Goal: Task Accomplishment & Management: Use online tool/utility

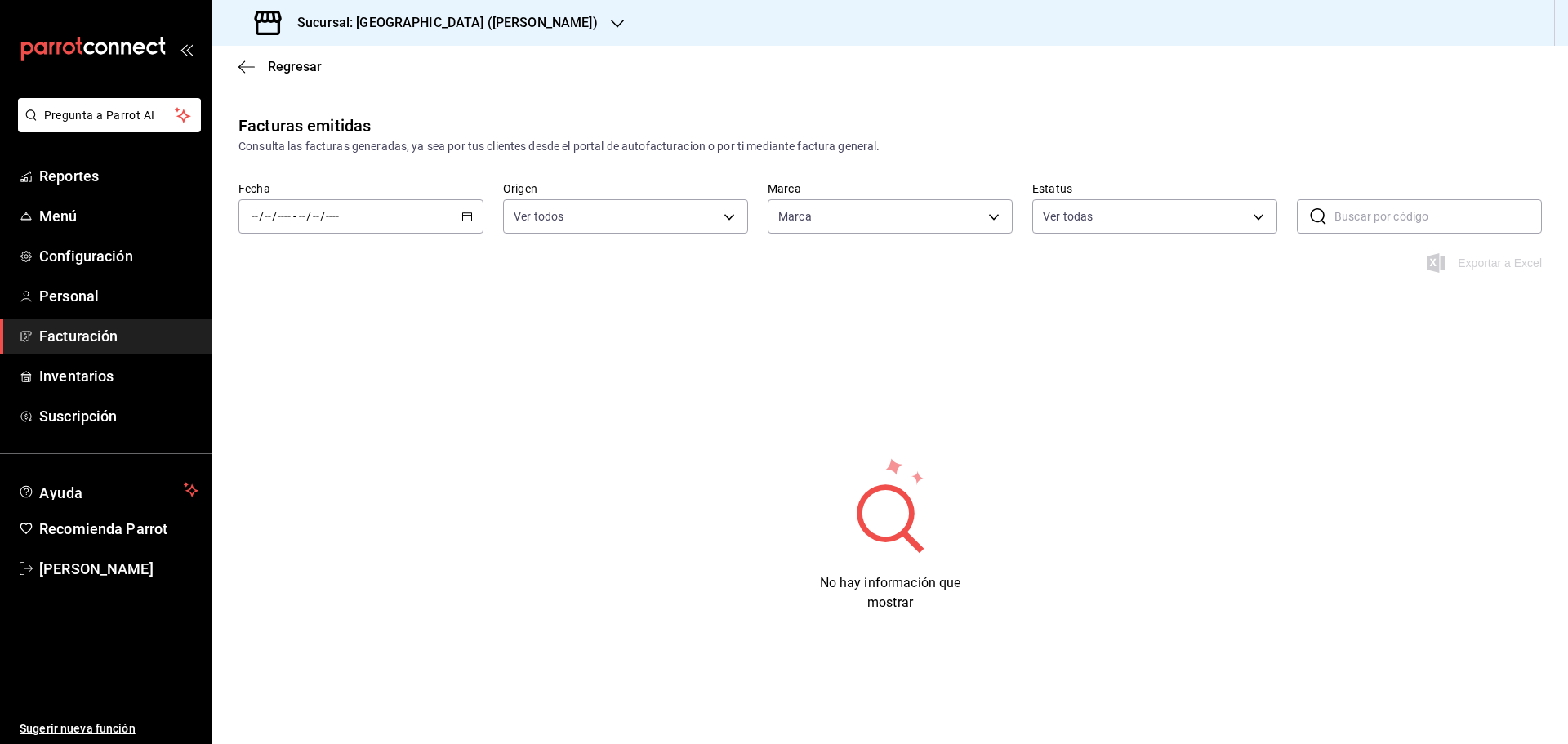
type input "82421cbb-dd18-428f-a5ed-f22d1319664a"
click at [89, 177] on span "Reportes" at bounding box center [118, 176] width 159 height 22
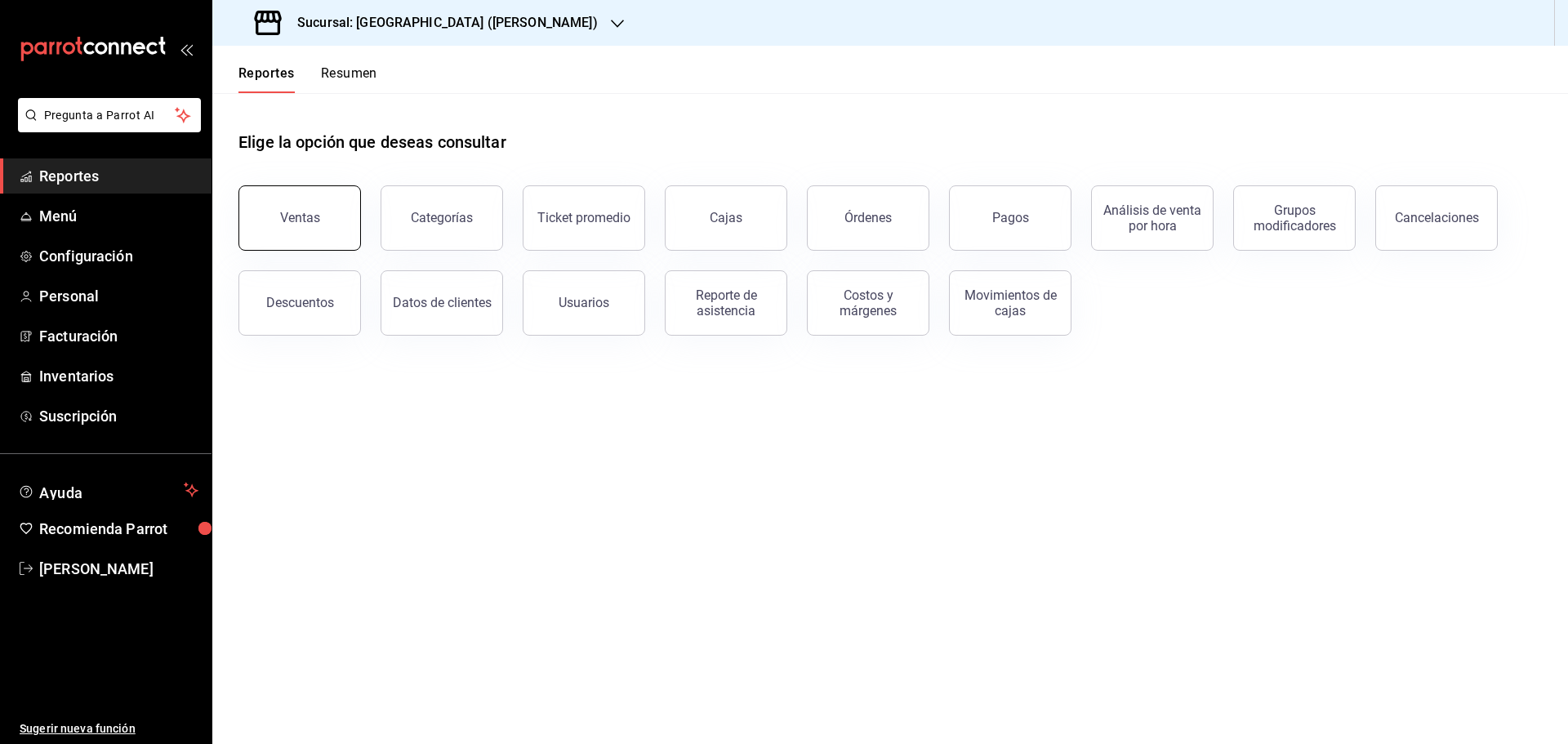
click at [326, 226] on button "Ventas" at bounding box center [299, 218] width 122 height 66
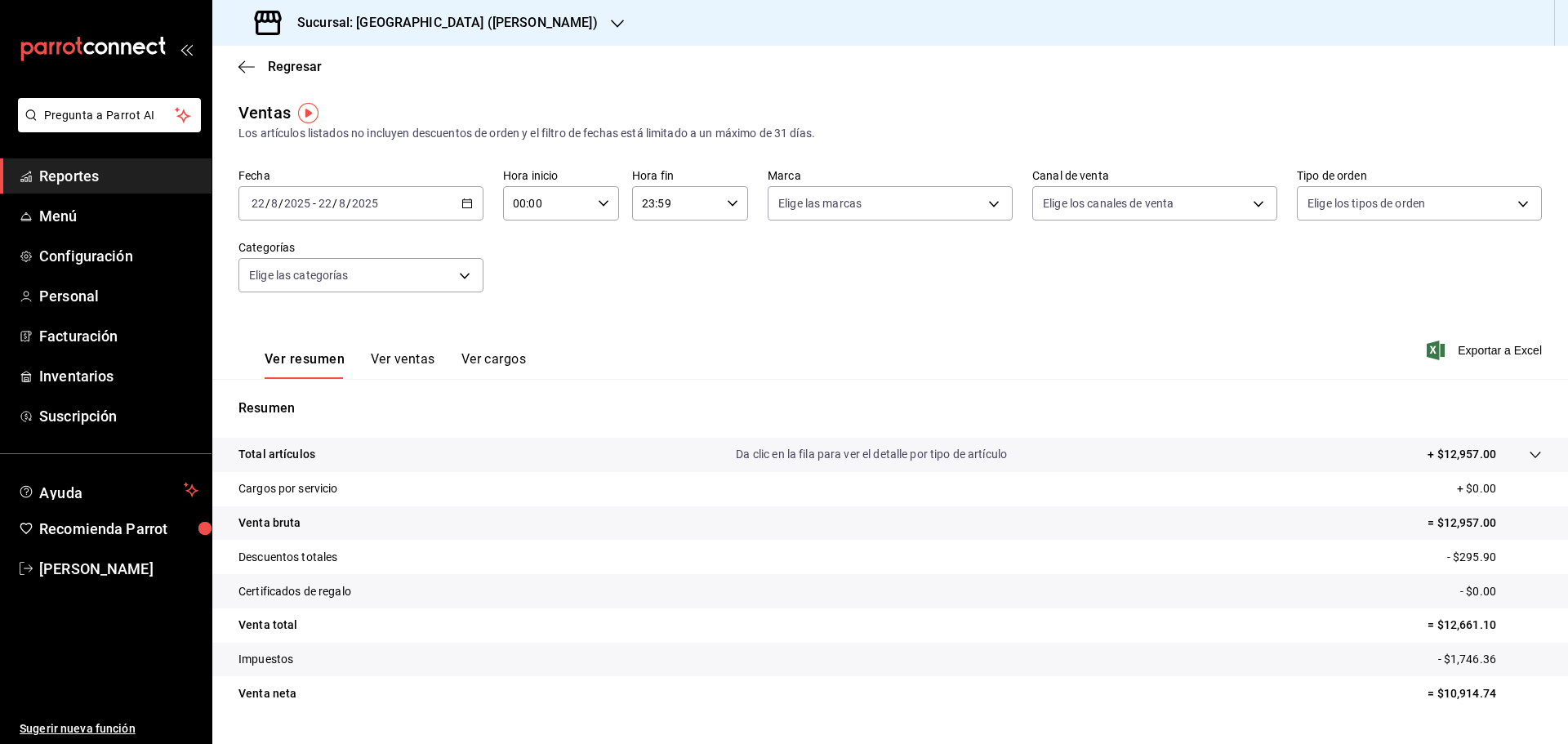
click at [461, 205] on icon "button" at bounding box center [466, 203] width 11 height 11
click at [313, 395] on span "Rango de fechas" at bounding box center [315, 399] width 126 height 17
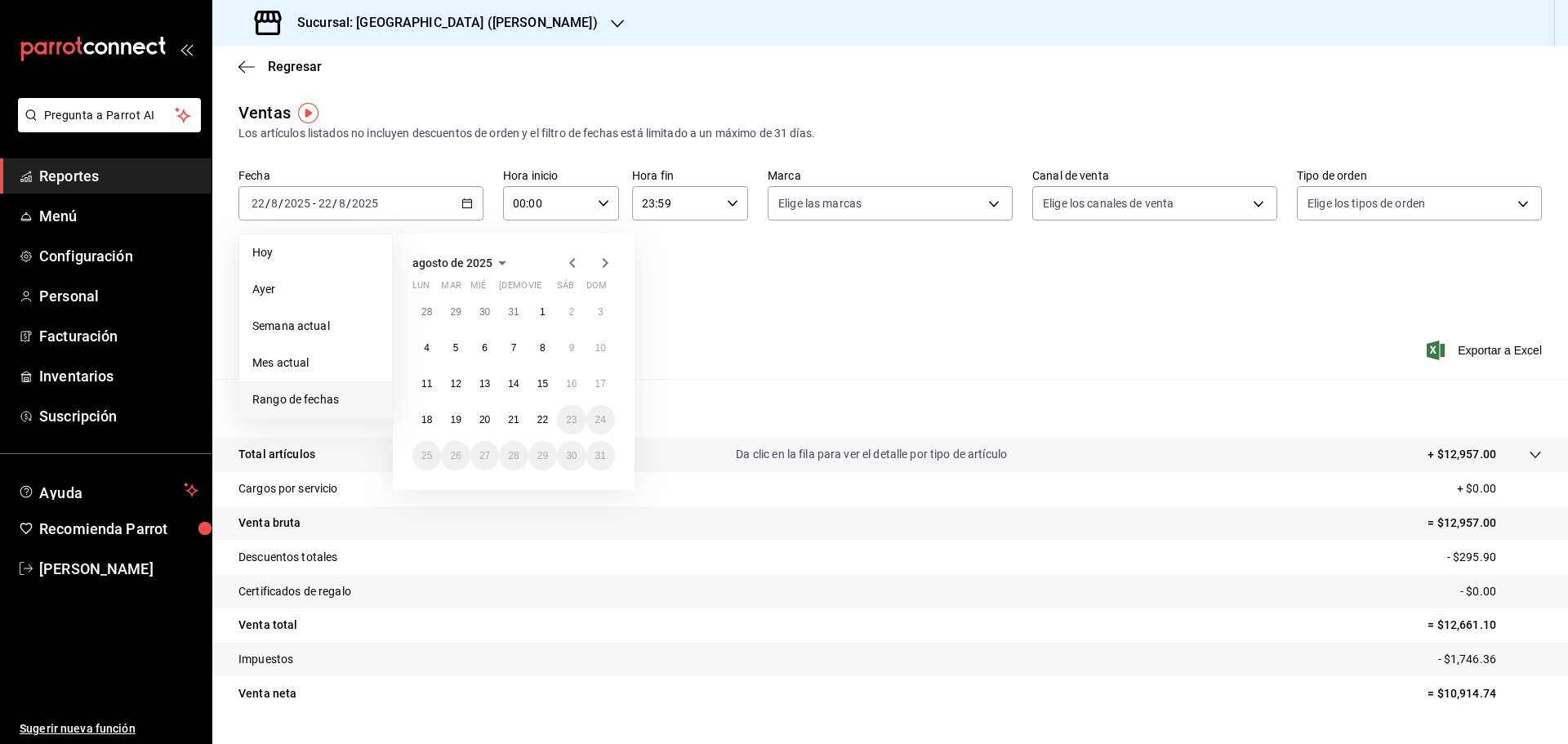
click at [574, 265] on icon "button" at bounding box center [573, 264] width 20 height 20
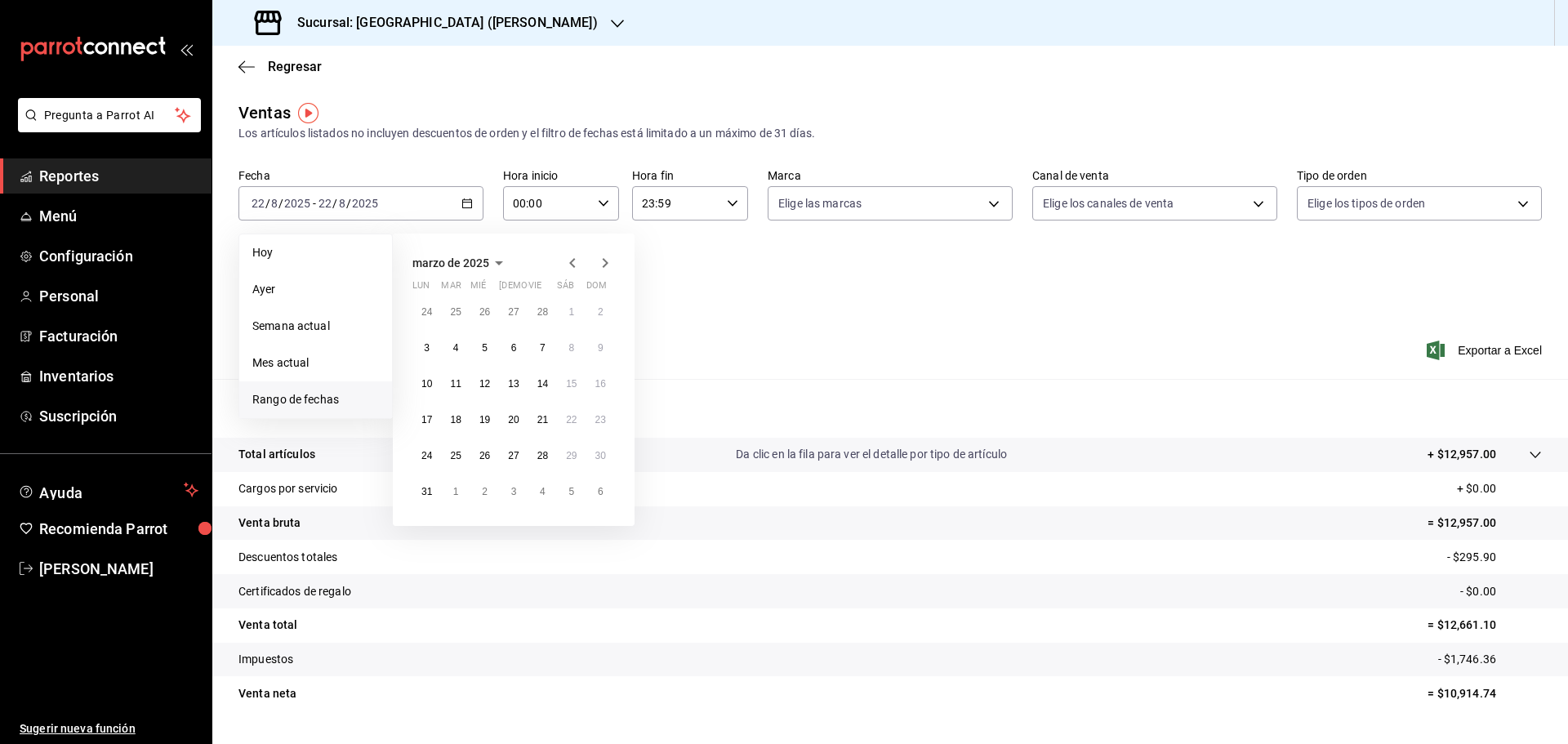
click at [574, 265] on icon "button" at bounding box center [573, 264] width 20 height 20
click at [610, 255] on icon "button" at bounding box center [606, 264] width 20 height 20
click at [477, 315] on button "1" at bounding box center [484, 312] width 29 height 30
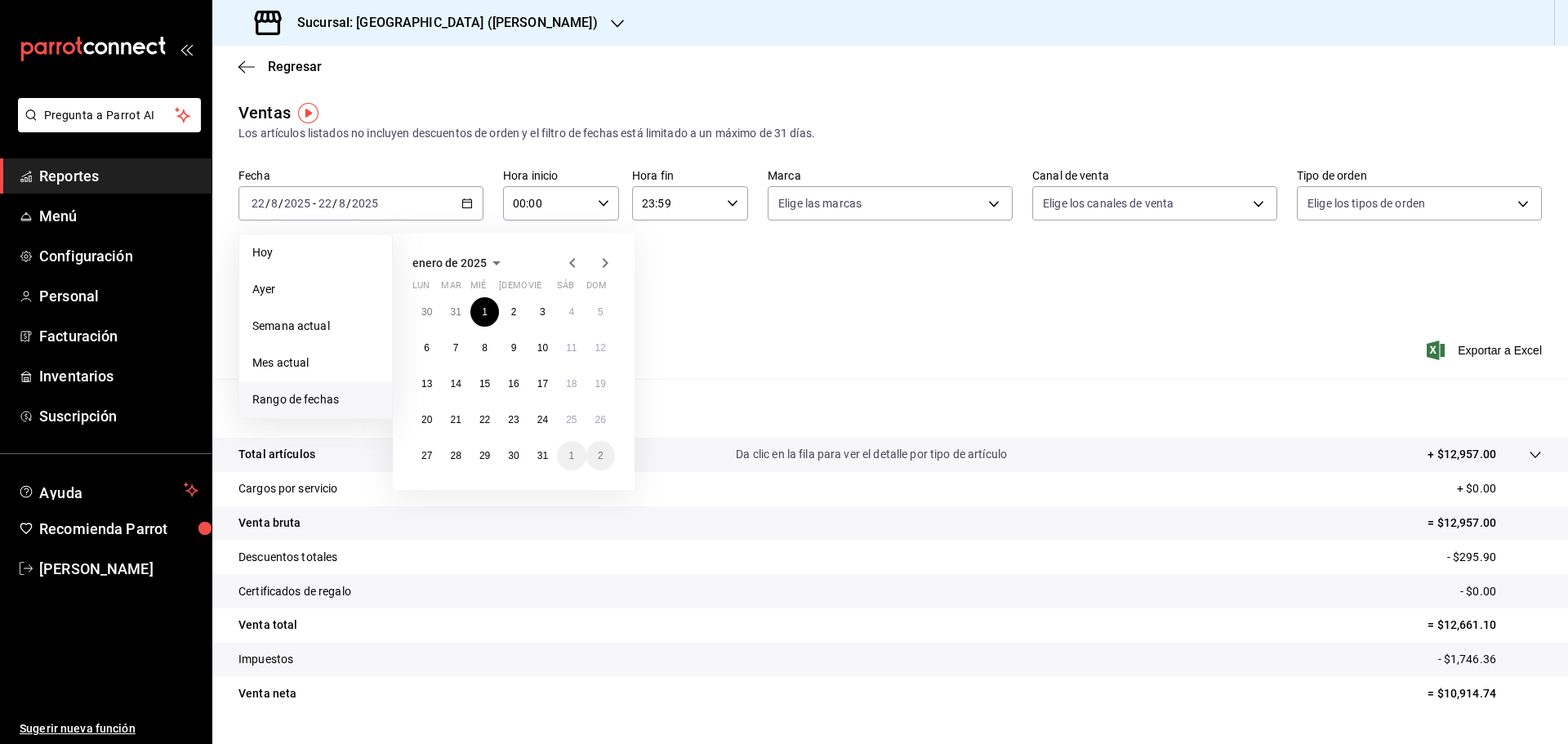
click at [606, 265] on icon "button" at bounding box center [606, 264] width 6 height 10
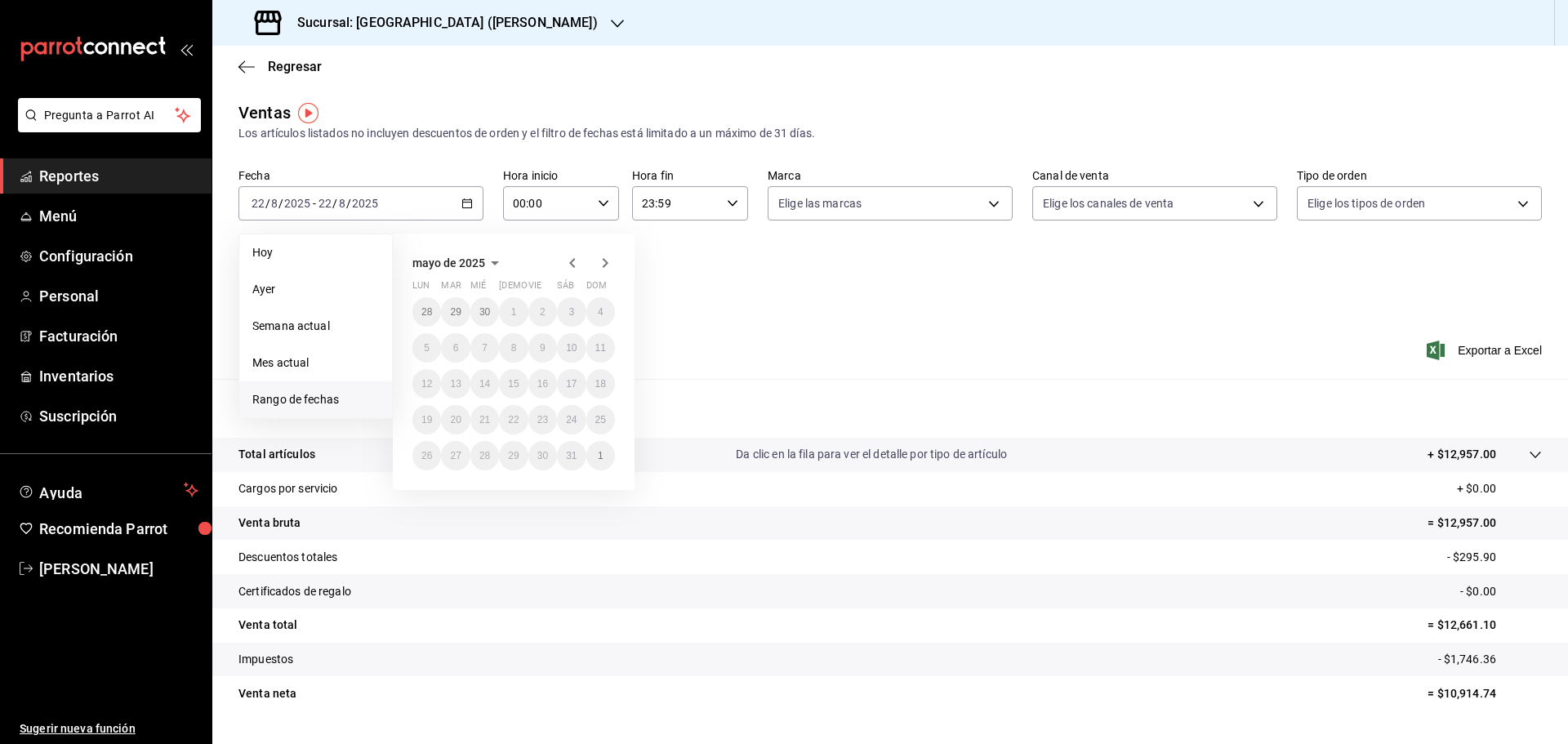
click at [606, 265] on icon "button" at bounding box center [606, 264] width 6 height 10
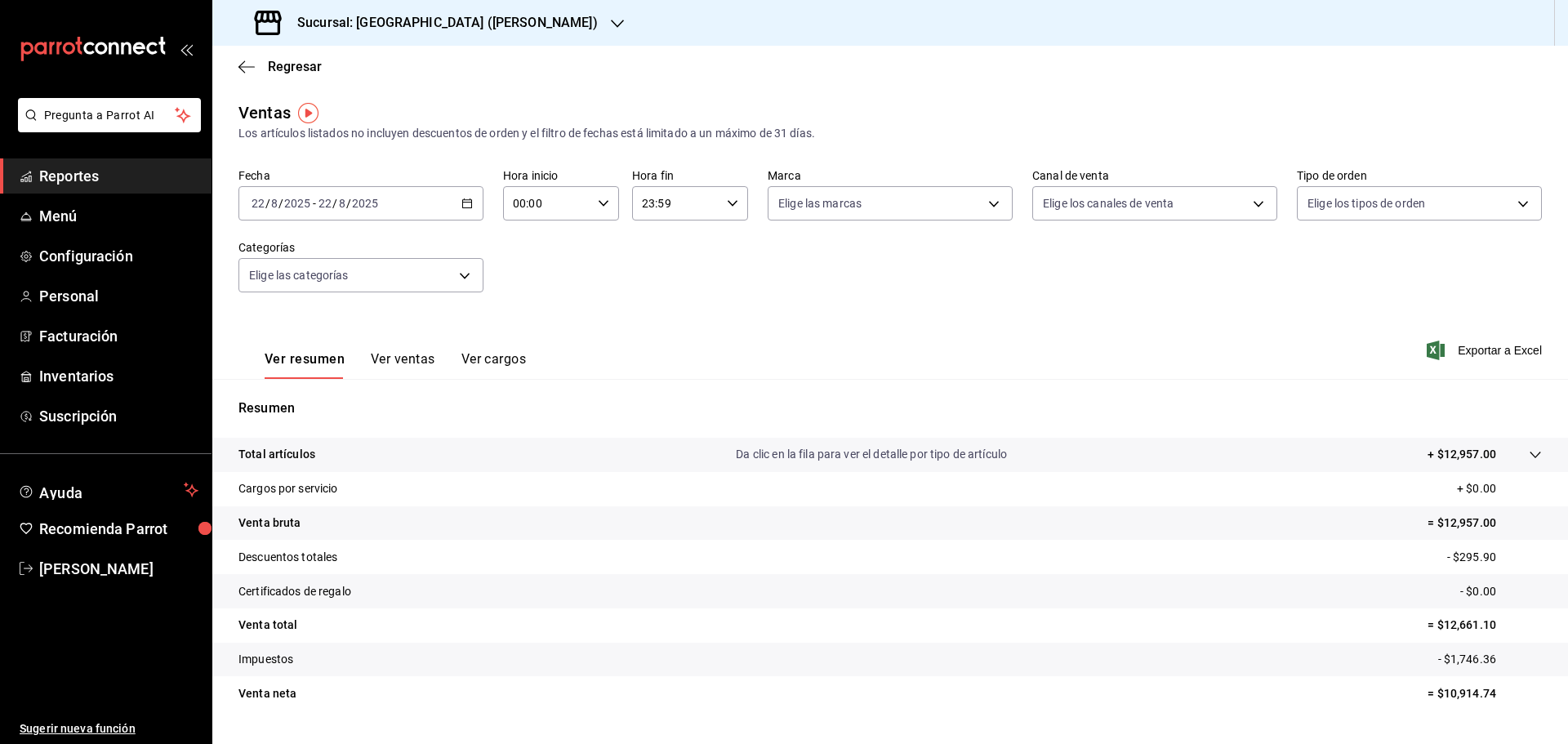
click at [321, 198] on input "22" at bounding box center [324, 203] width 15 height 13
click at [261, 205] on input "22" at bounding box center [258, 203] width 15 height 13
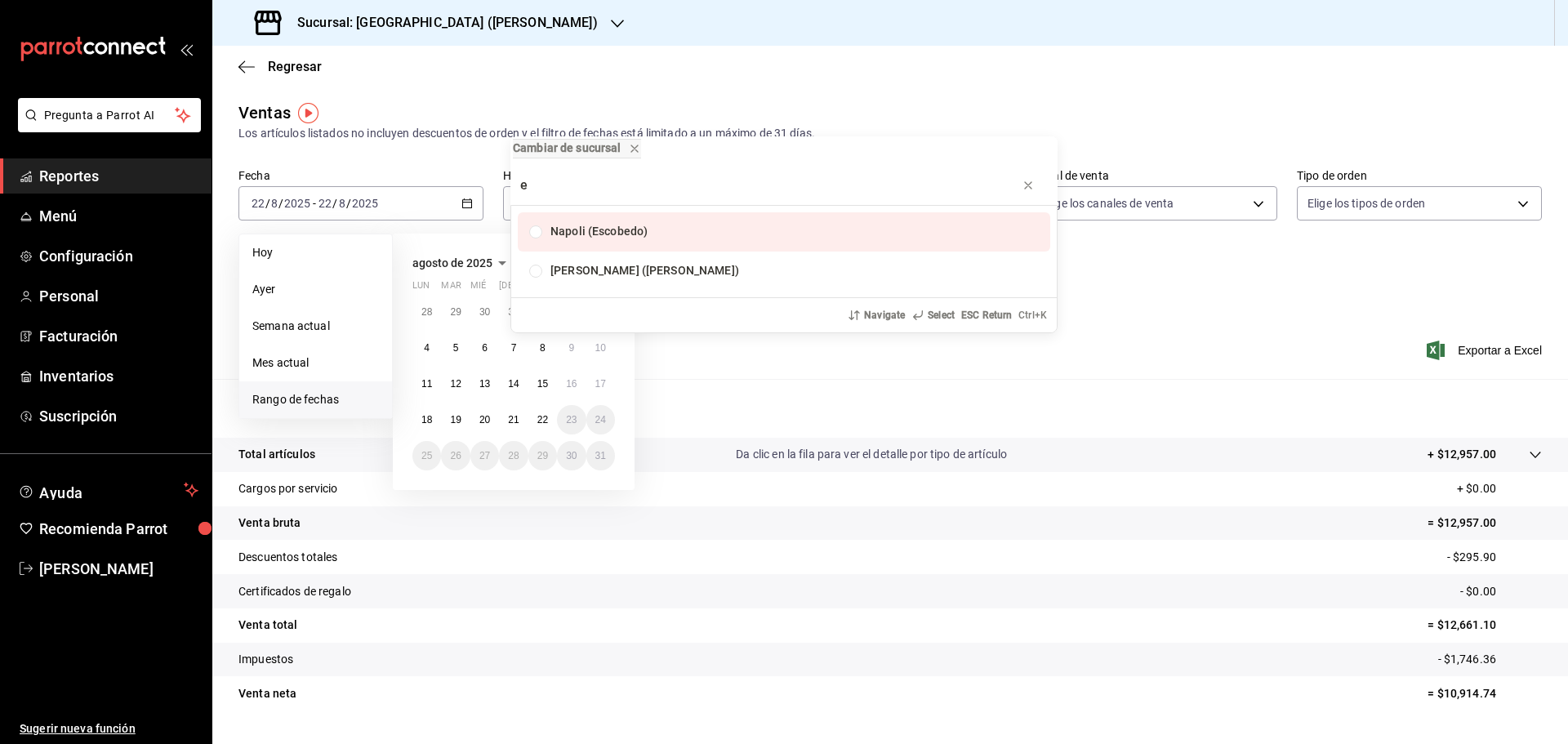
type input "e"
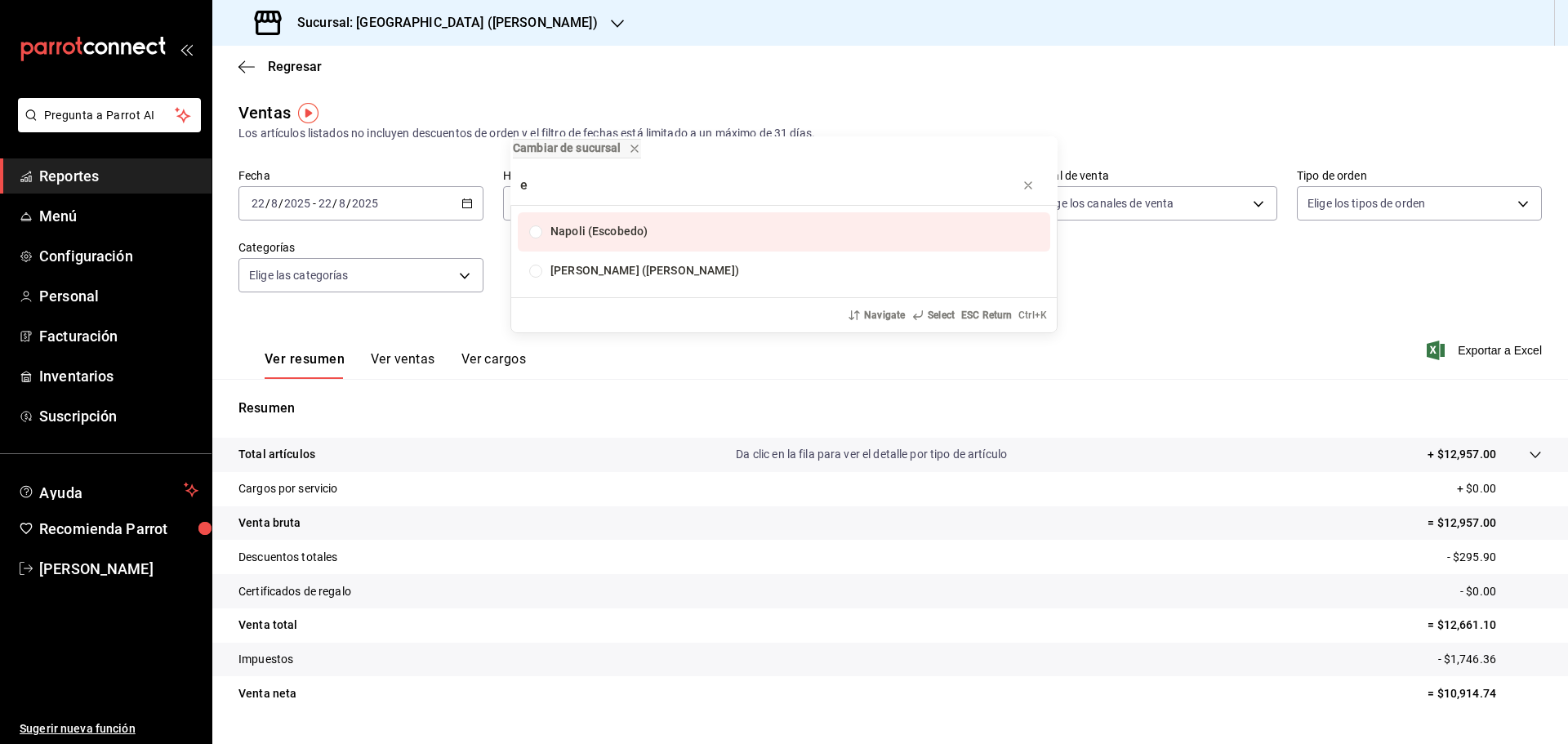
click at [464, 202] on div "Cambiar de sucursal [PERSON_NAME][GEOGRAPHIC_DATA] ([PERSON_NAME]) [PERSON_NAME…" at bounding box center [784, 372] width 1568 height 744
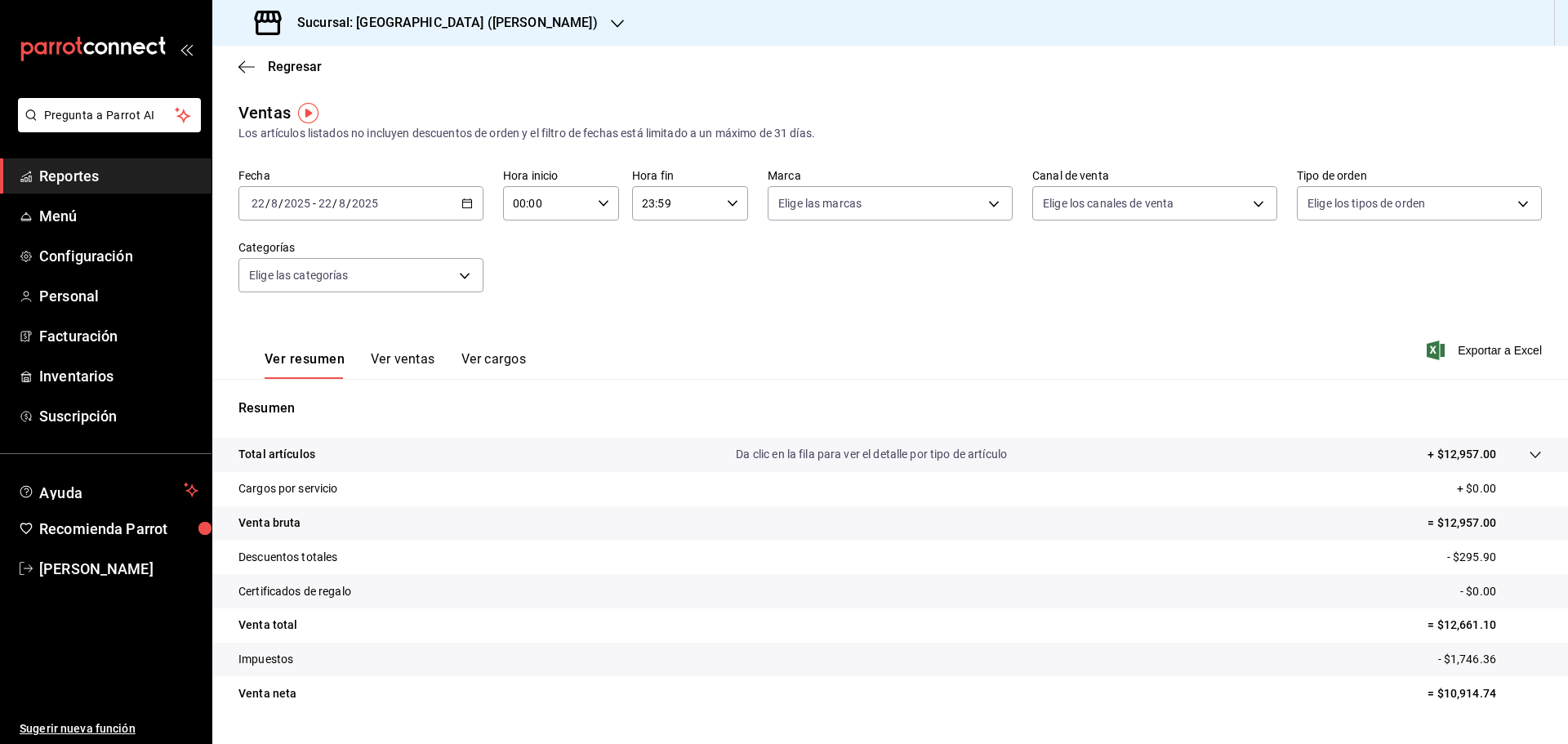
click at [464, 202] on icon "button" at bounding box center [466, 203] width 11 height 11
